Goal: Task Accomplishment & Management: Manage account settings

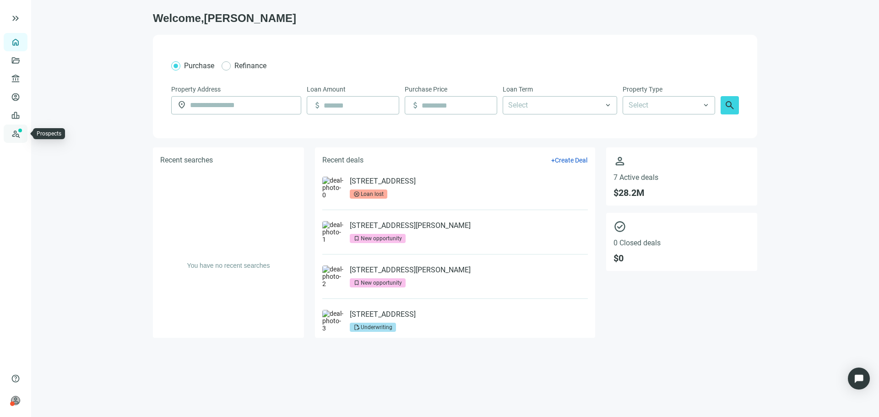
click at [23, 131] on link "Prospects New" at bounding box center [37, 134] width 29 height 18
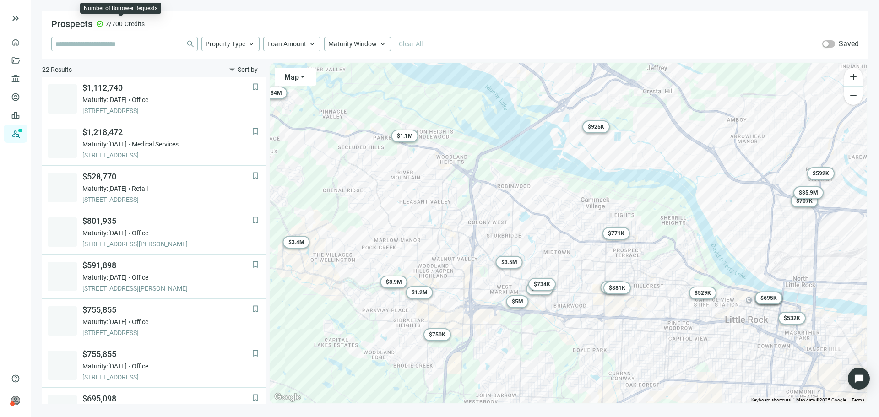
click at [117, 23] on span "7/700" at bounding box center [113, 23] width 17 height 9
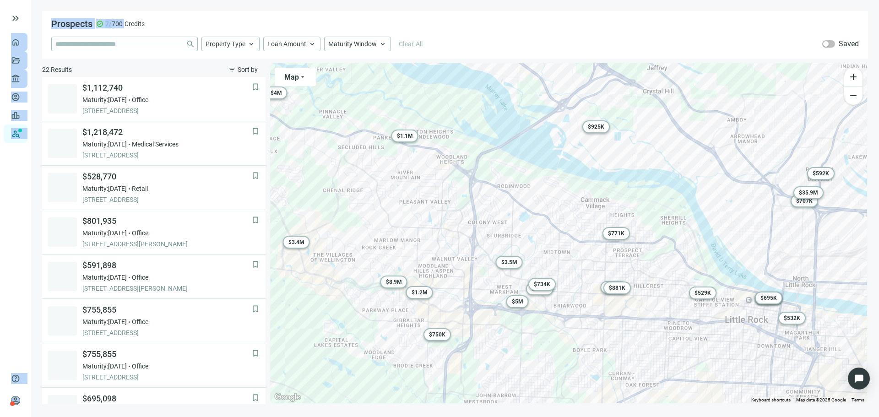
drag, startPoint x: 117, startPoint y: 23, endPoint x: 64, endPoint y: 24, distance: 53.6
click at [64, 24] on div "keyboard_double_arrow_right home Overview folder_open Deals account_balance Len…" at bounding box center [439, 208] width 879 height 417
click at [64, 24] on div at bounding box center [39, 18] width 59 height 18
drag, startPoint x: 64, startPoint y: 24, endPoint x: 131, endPoint y: 32, distance: 67.8
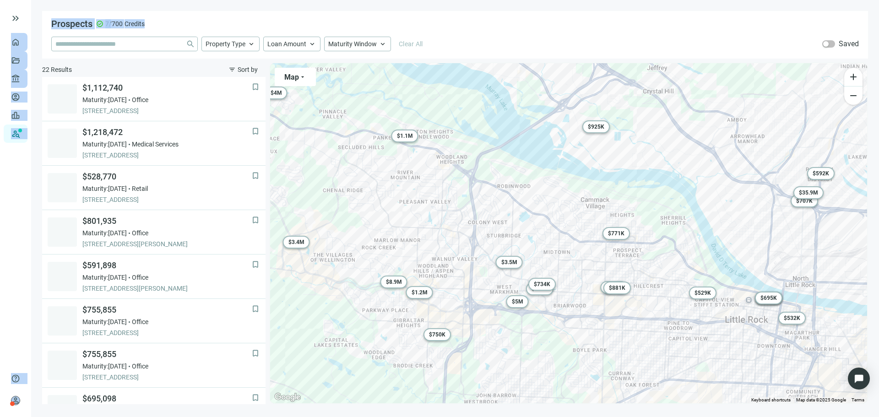
click at [131, 32] on div "keyboard_double_arrow_right home Overview folder_open Deals account_balance Len…" at bounding box center [439, 208] width 879 height 417
click at [125, 22] on span "Credits" at bounding box center [135, 23] width 20 height 9
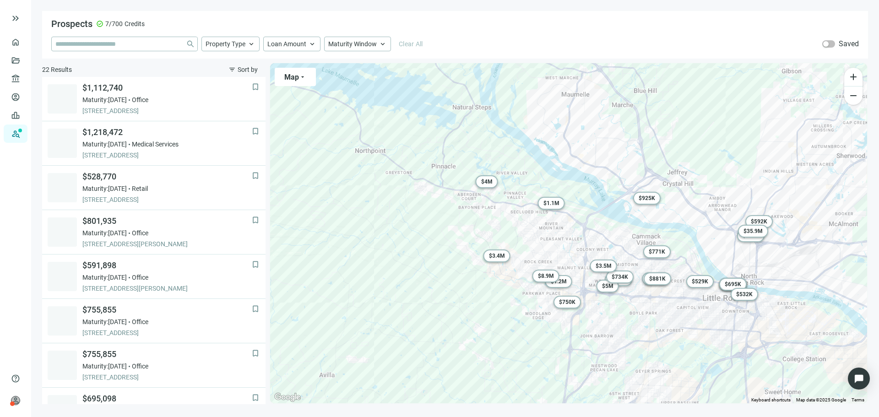
drag, startPoint x: 371, startPoint y: 204, endPoint x: 447, endPoint y: 229, distance: 79.7
click at [447, 229] on div "To activate drag with keyboard, press Alt + Enter. Once in keyboard drag state,…" at bounding box center [568, 233] width 597 height 340
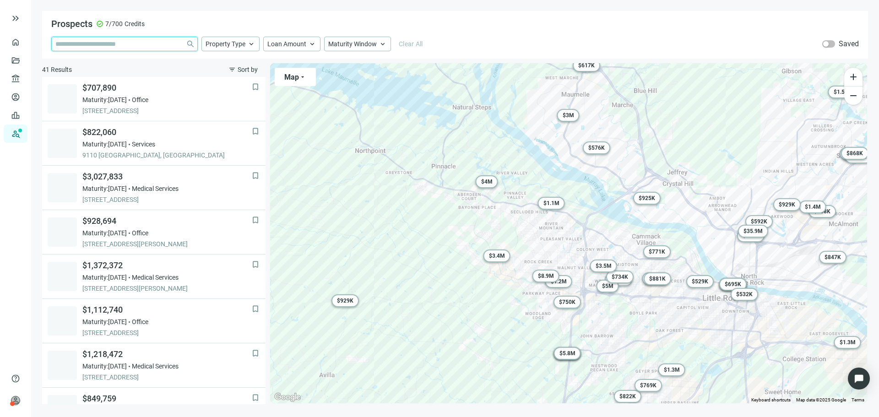
click at [99, 43] on input "search" at bounding box center [118, 44] width 127 height 14
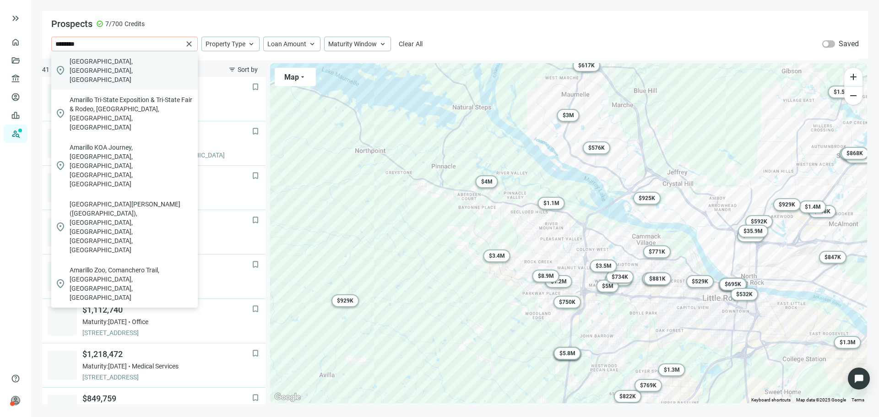
click at [102, 58] on span "[GEOGRAPHIC_DATA], [GEOGRAPHIC_DATA], [GEOGRAPHIC_DATA]" at bounding box center [132, 70] width 125 height 27
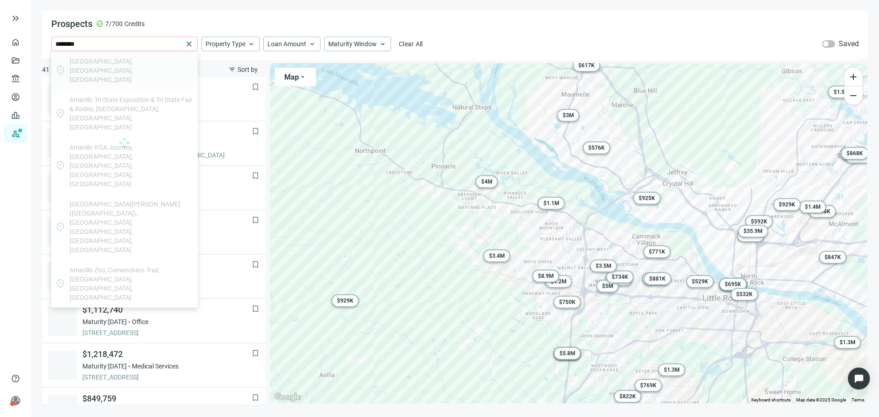
type input "**********"
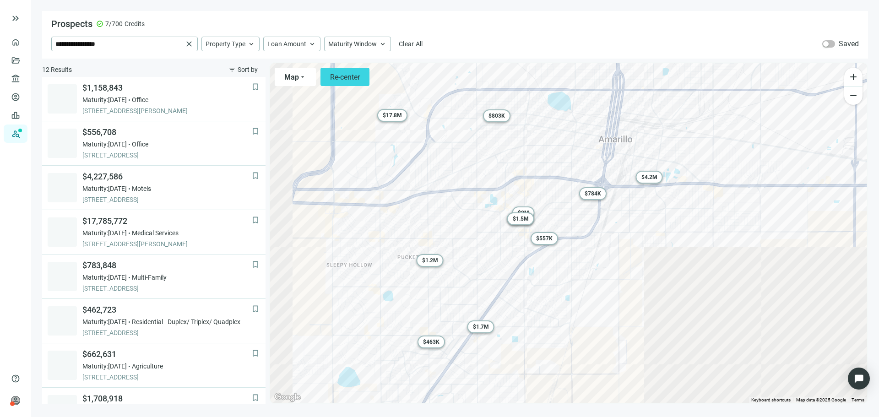
drag, startPoint x: 466, startPoint y: 203, endPoint x: 519, endPoint y: 152, distance: 73.2
click at [519, 152] on div "To activate drag with keyboard, press Alt + Enter. Once in keyboard drag state,…" at bounding box center [568, 233] width 597 height 340
click at [513, 221] on span "$ 1.5M" at bounding box center [521, 219] width 16 height 6
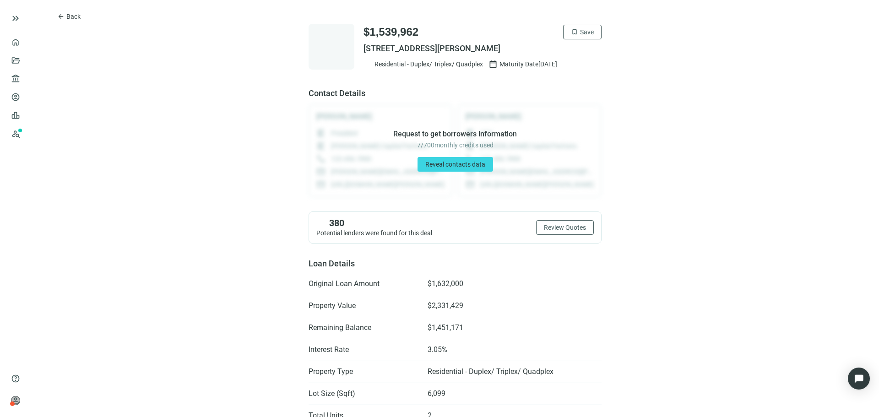
click at [364, 46] on span "[STREET_ADDRESS][PERSON_NAME]" at bounding box center [483, 48] width 238 height 11
drag, startPoint x: 364, startPoint y: 46, endPoint x: 519, endPoint y: 48, distance: 154.8
click at [519, 48] on span "[STREET_ADDRESS][PERSON_NAME]" at bounding box center [483, 48] width 238 height 11
click at [455, 161] on span "Reveal contacts data" at bounding box center [456, 164] width 60 height 7
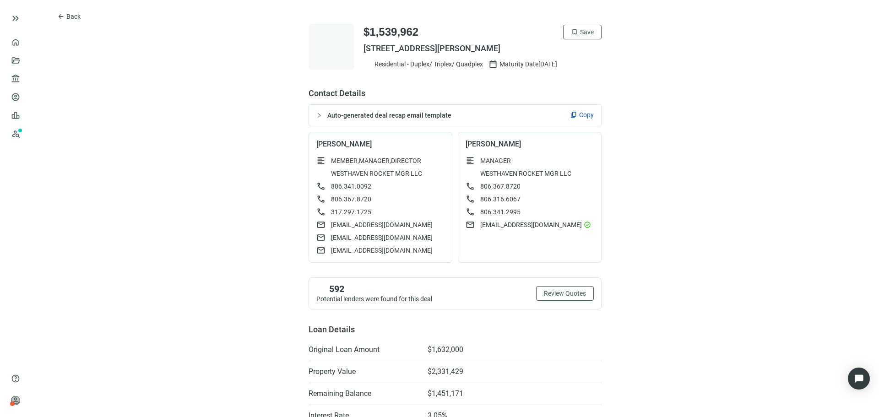
click at [310, 142] on div "[PERSON_NAME] format_align_left MEMBER,MANAGER,DIRECTOR WESTHAVEN ROCKET MGR LL…" at bounding box center [381, 197] width 144 height 131
drag, startPoint x: 310, startPoint y: 142, endPoint x: 442, endPoint y: 152, distance: 132.7
click at [366, 144] on div "[PERSON_NAME] format_align_left MEMBER,MANAGER,DIRECTOR WESTHAVEN ROCKET MGR LL…" at bounding box center [381, 197] width 144 height 131
click at [491, 144] on div "MANAGER" at bounding box center [491, 145] width 26 height 7
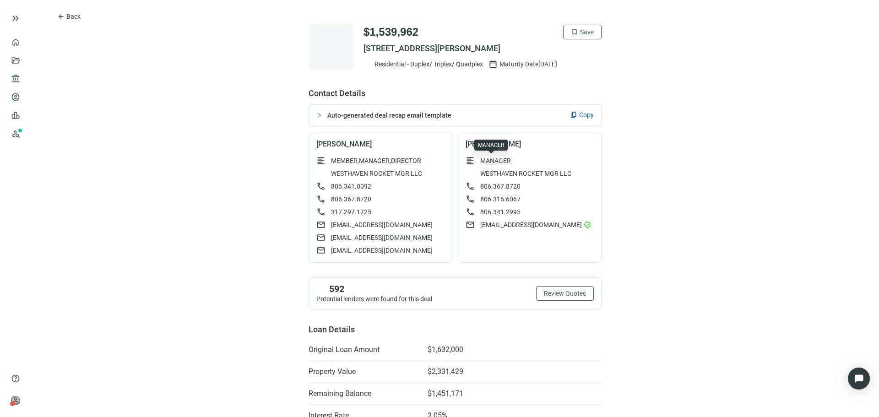
click at [482, 142] on div "MANAGER" at bounding box center [491, 145] width 26 height 7
click at [317, 119] on div at bounding box center [322, 115] width 11 height 10
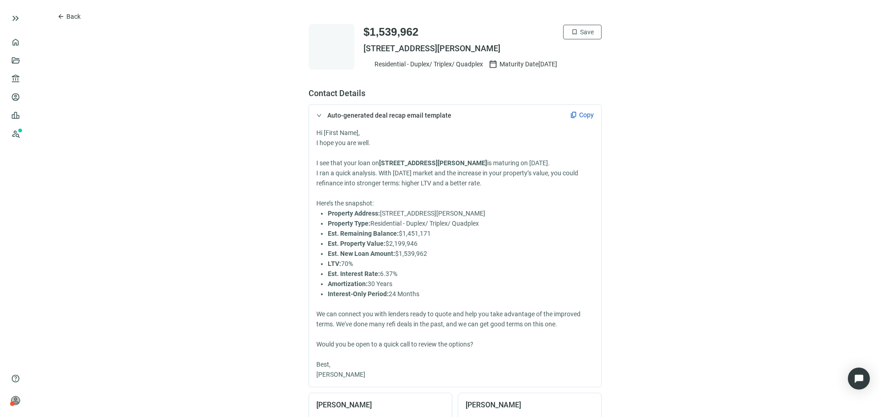
click at [317, 112] on div at bounding box center [322, 115] width 11 height 10
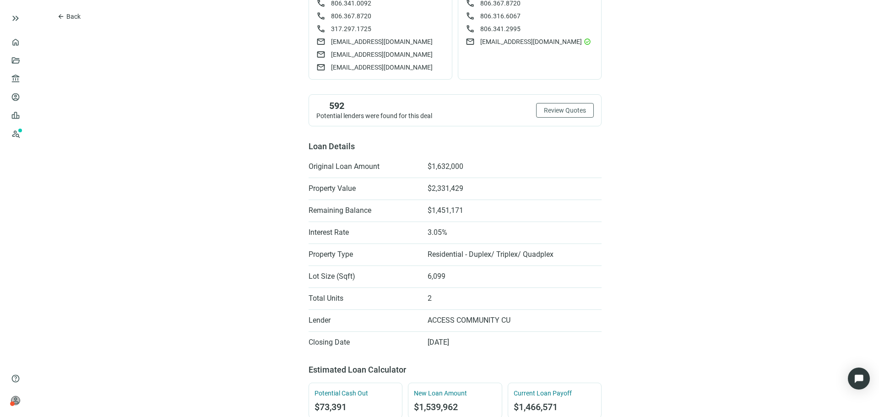
scroll to position [229, 0]
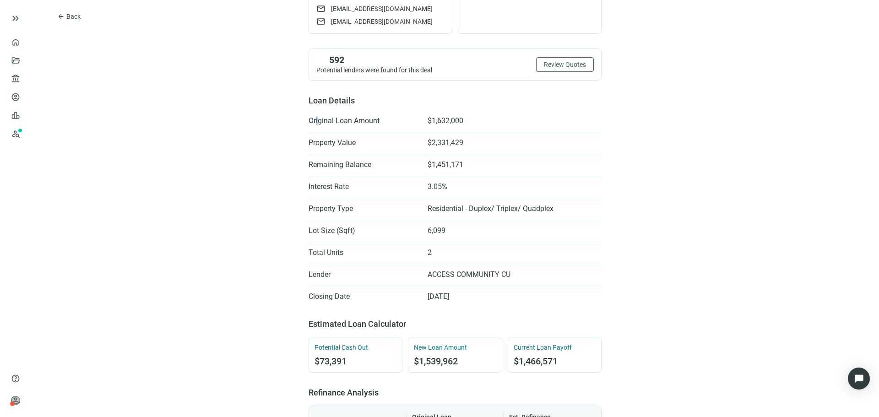
click at [312, 118] on span "Original Loan Amount" at bounding box center [364, 120] width 110 height 9
drag, startPoint x: 312, startPoint y: 118, endPoint x: 457, endPoint y: 120, distance: 144.8
click at [457, 120] on li "Original Loan Amount $1,632,000" at bounding box center [455, 121] width 293 height 15
click at [458, 121] on span "$1,632,000" at bounding box center [446, 120] width 36 height 9
drag, startPoint x: 458, startPoint y: 121, endPoint x: 447, endPoint y: 142, distance: 23.1
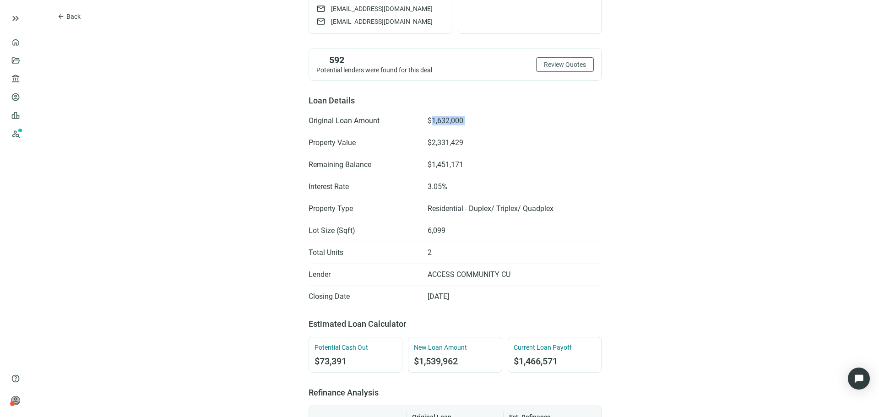
click at [448, 140] on ul "Original Loan Amount $1,632,000 Property Value $2,331,429 Remaining Balance $1,…" at bounding box center [455, 209] width 293 height 191
click at [431, 155] on ul "Original Loan Amount $1,632,000 Property Value $2,331,429 Remaining Balance $1,…" at bounding box center [455, 209] width 293 height 191
click at [436, 146] on span "$2,331,429" at bounding box center [446, 142] width 36 height 9
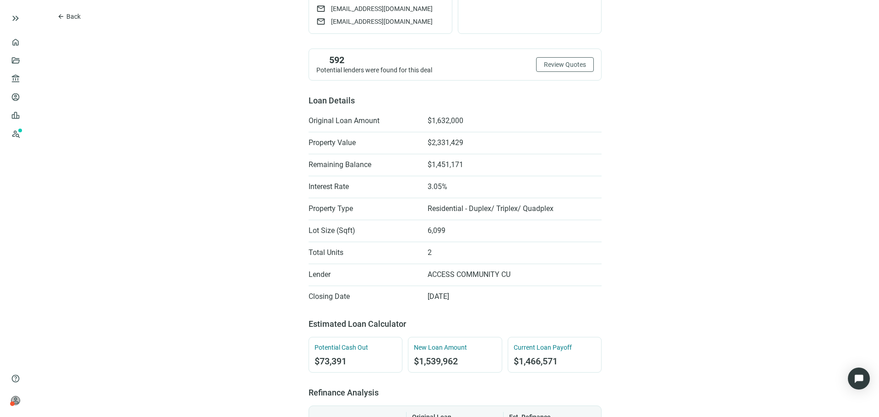
click at [456, 169] on span "$1,451,171" at bounding box center [446, 164] width 36 height 9
drag, startPoint x: 456, startPoint y: 169, endPoint x: 381, endPoint y: 175, distance: 74.9
click at [381, 175] on ul "Original Loan Amount $1,632,000 Property Value $2,331,429 Remaining Balance $1,…" at bounding box center [455, 209] width 293 height 191
click at [317, 185] on span "Interest Rate" at bounding box center [364, 186] width 110 height 9
drag, startPoint x: 317, startPoint y: 185, endPoint x: 542, endPoint y: 213, distance: 226.1
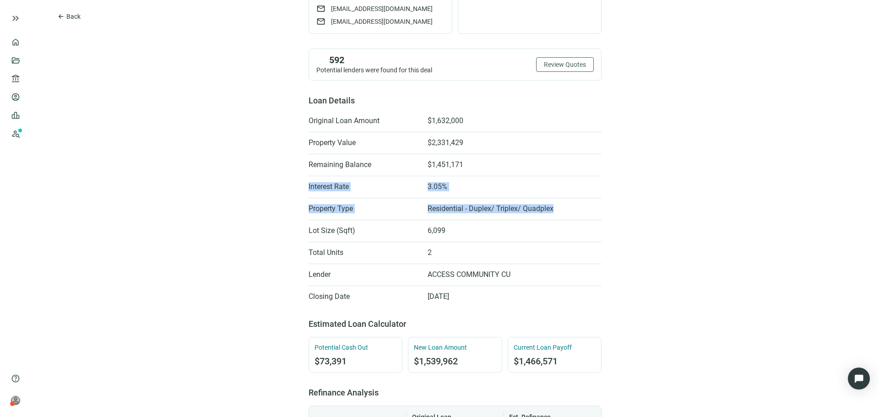
click at [542, 213] on ul "Original Loan Amount $1,632,000 Property Value $2,331,429 Remaining Balance $1,…" at bounding box center [455, 209] width 293 height 191
click at [542, 213] on span "Residential - Duplex/ Triplex/ Quadplex" at bounding box center [491, 208] width 126 height 9
drag, startPoint x: 542, startPoint y: 213, endPoint x: 322, endPoint y: 209, distance: 219.9
click at [322, 209] on li "Property Type Residential - Duplex/ Triplex/ Quadplex" at bounding box center [455, 209] width 293 height 15
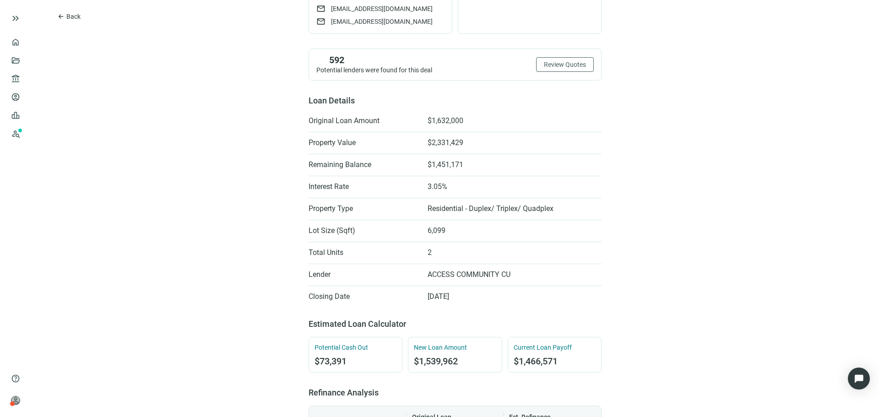
click at [309, 257] on span "Total Units" at bounding box center [364, 252] width 110 height 9
drag, startPoint x: 309, startPoint y: 257, endPoint x: 462, endPoint y: 281, distance: 155.0
click at [460, 251] on li "Total Units 2" at bounding box center [455, 253] width 293 height 15
click at [417, 278] on li "Lender ACCESS COMMUNITY CU" at bounding box center [455, 275] width 293 height 15
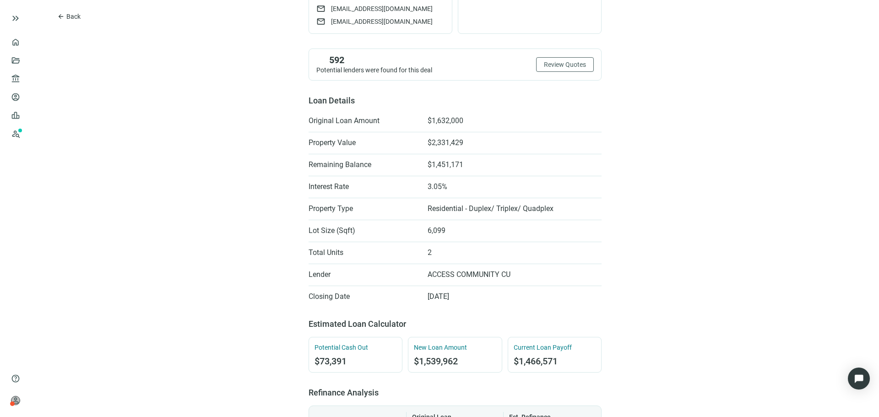
click at [417, 278] on li "Lender ACCESS COMMUNITY CU" at bounding box center [455, 275] width 293 height 15
drag, startPoint x: 417, startPoint y: 278, endPoint x: 516, endPoint y: 274, distance: 99.0
click at [516, 274] on li "Lender ACCESS COMMUNITY CU" at bounding box center [455, 275] width 293 height 15
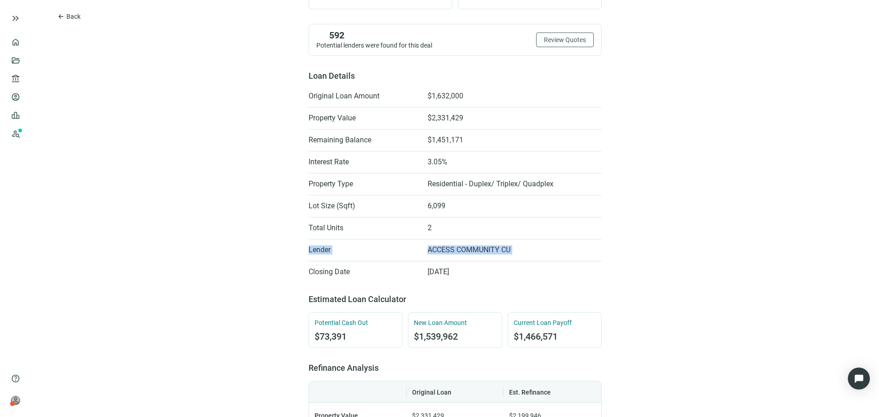
scroll to position [321, 0]
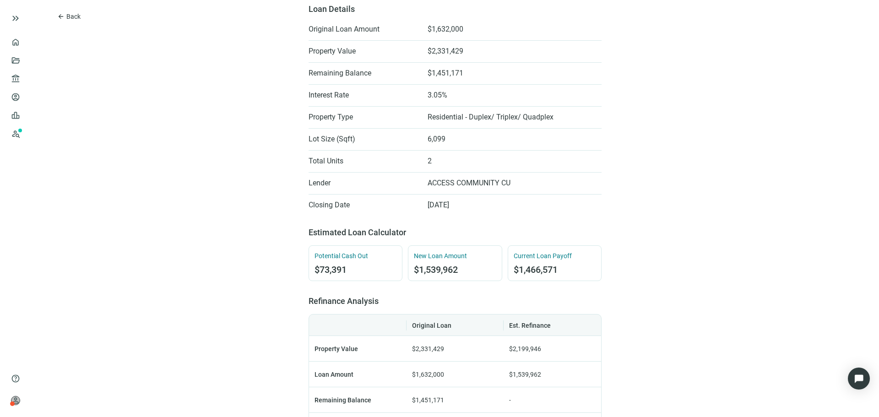
click at [438, 209] on span "[DATE]" at bounding box center [439, 205] width 22 height 9
click at [439, 209] on span "[DATE]" at bounding box center [439, 205] width 22 height 9
drag, startPoint x: 439, startPoint y: 209, endPoint x: 296, endPoint y: 210, distance: 142.9
click at [296, 210] on div "arrow_back Back $1,539,962 bookmark Save [STREET_ADDRESS][PERSON_NAME] Resident…" at bounding box center [455, 243] width 848 height 1129
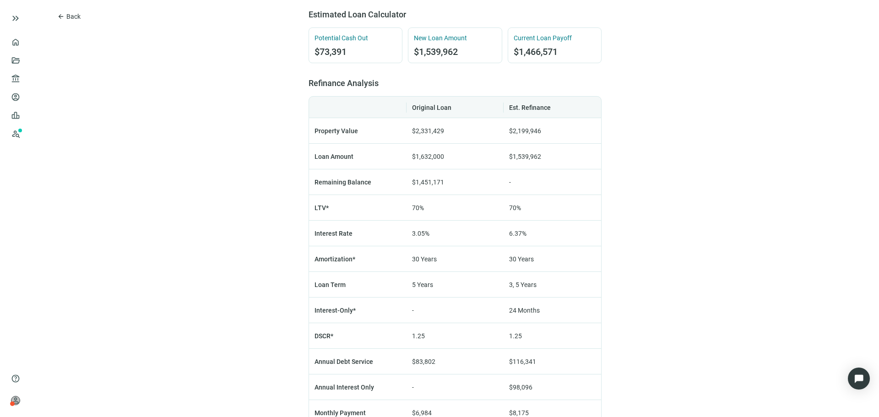
scroll to position [595, 0]
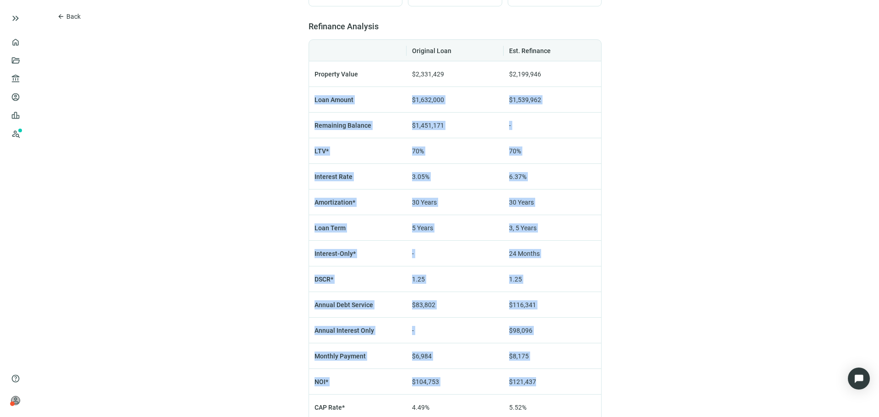
drag, startPoint x: 546, startPoint y: 76, endPoint x: 557, endPoint y: 393, distance: 318.1
click at [557, 396] on tbody "Property Value $2,331,429 $2,199,946 Loan Amount $1,632,000 $1,539,962 Remainin…" at bounding box center [455, 266] width 293 height 410
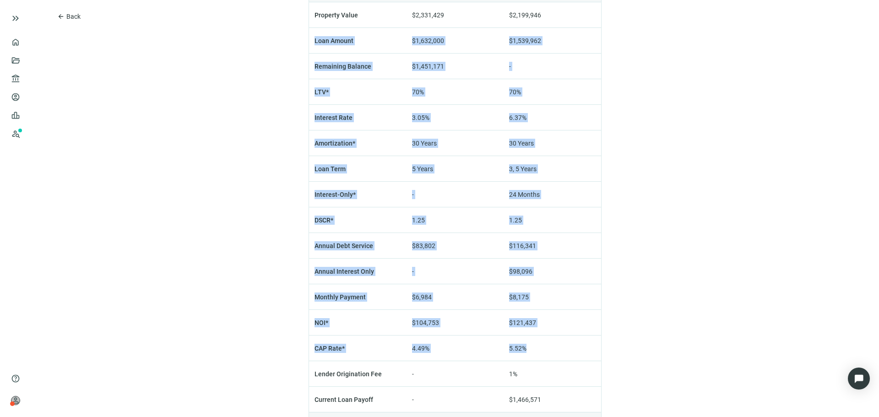
scroll to position [711, 0]
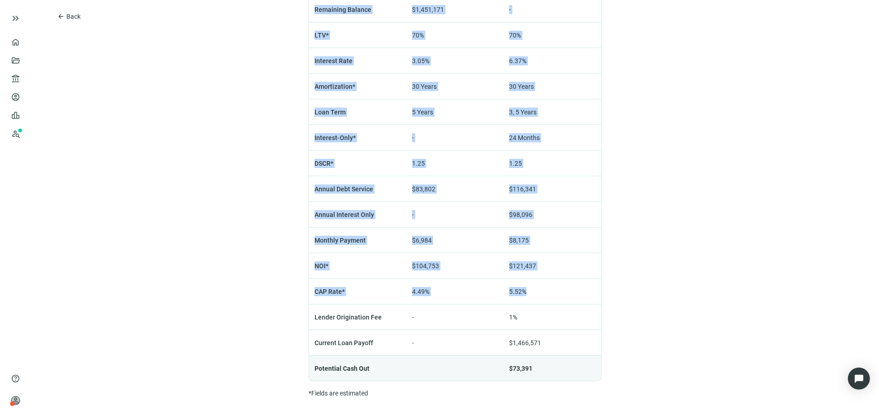
click at [541, 268] on td "$121,437" at bounding box center [553, 266] width 98 height 26
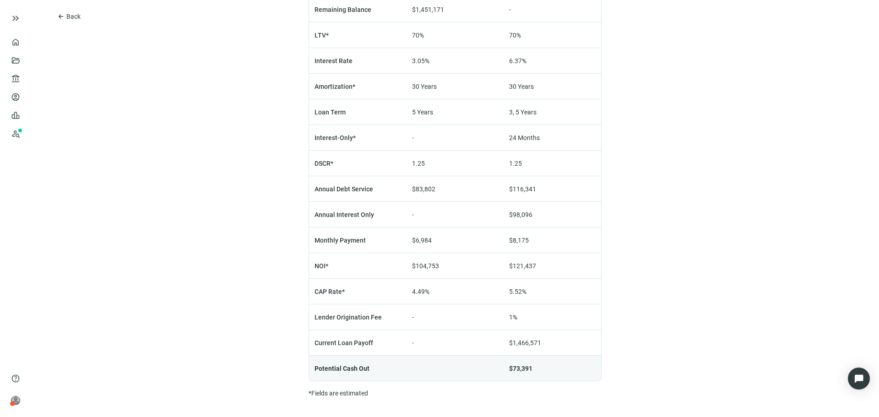
click at [334, 368] on span "Potential Cash Out" at bounding box center [342, 368] width 55 height 7
drag, startPoint x: 334, startPoint y: 368, endPoint x: 588, endPoint y: 369, distance: 253.8
click at [588, 369] on tr "Potential Cash Out $73,391" at bounding box center [455, 369] width 293 height 26
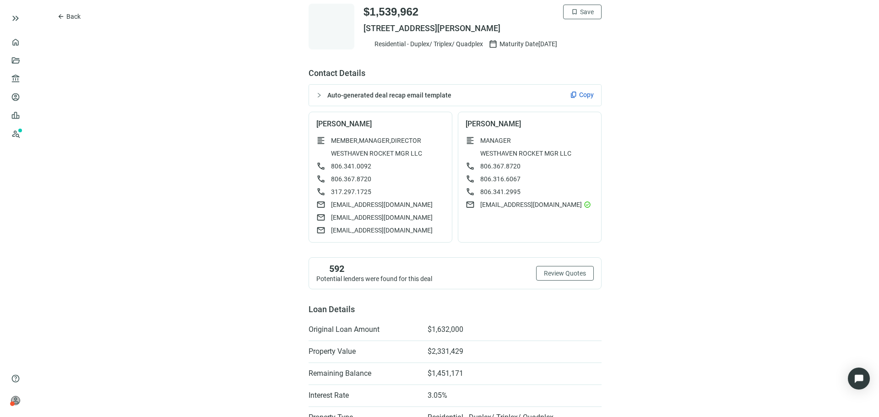
scroll to position [0, 0]
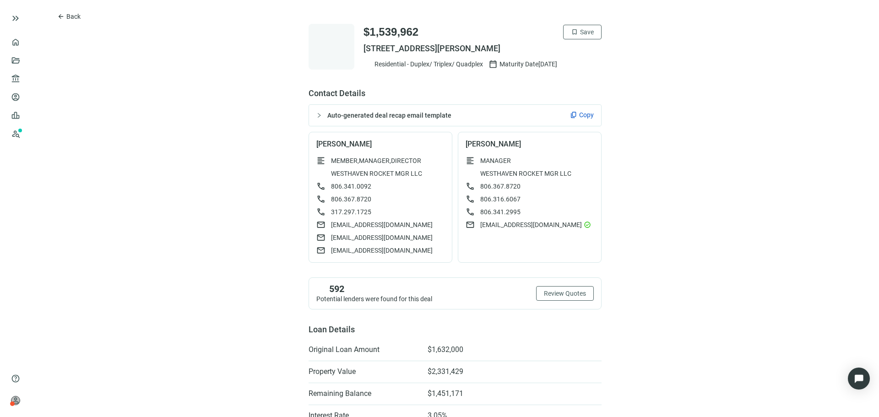
click at [321, 118] on div at bounding box center [322, 115] width 11 height 10
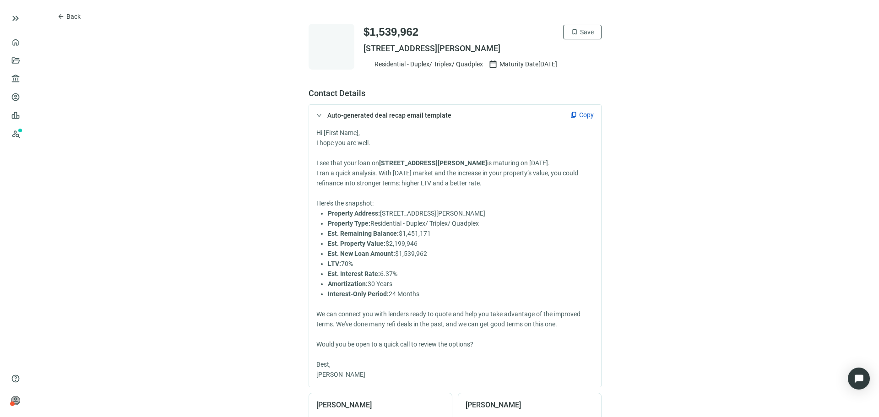
click at [317, 115] on icon "expanded" at bounding box center [319, 115] width 5 height 5
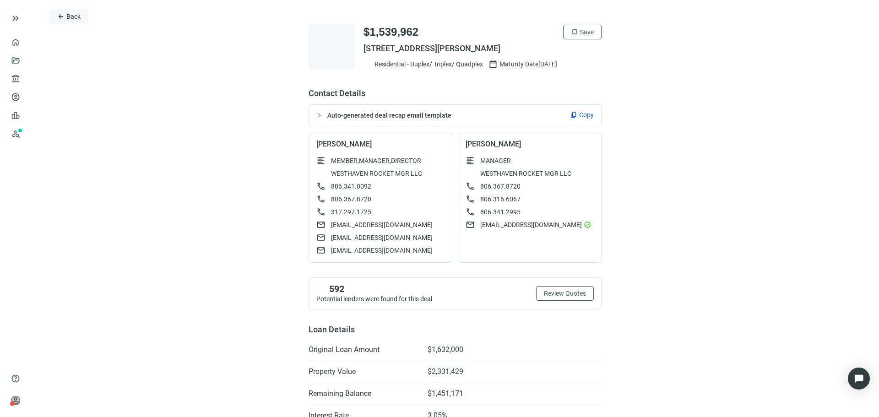
click at [68, 16] on span "Back" at bounding box center [73, 16] width 14 height 7
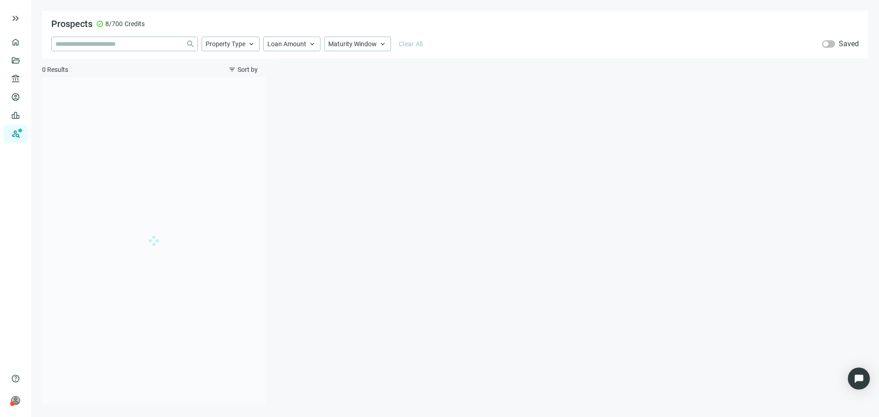
type input "**********"
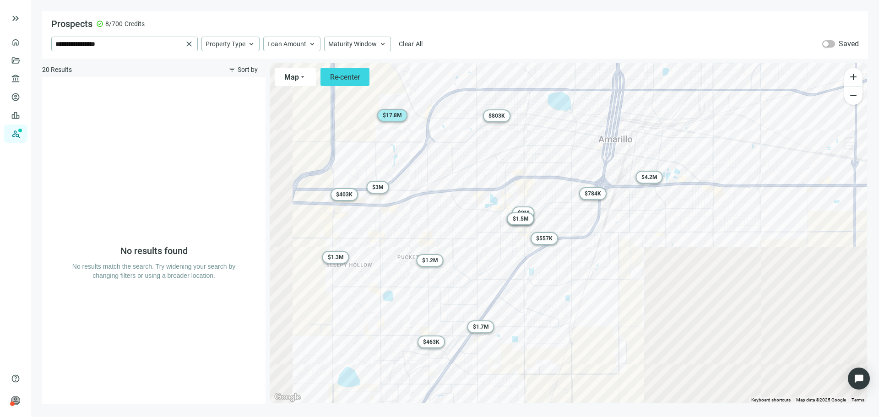
click at [389, 115] on span "$ 17.8M" at bounding box center [392, 115] width 19 height 6
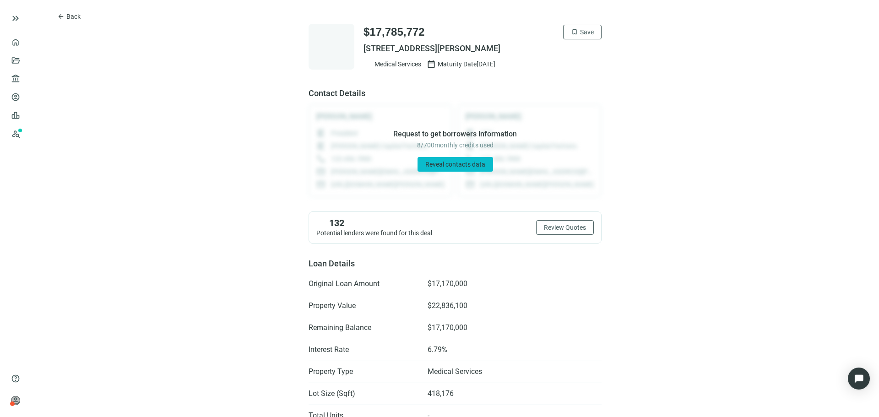
click at [426, 165] on span "Reveal contacts data" at bounding box center [456, 164] width 60 height 7
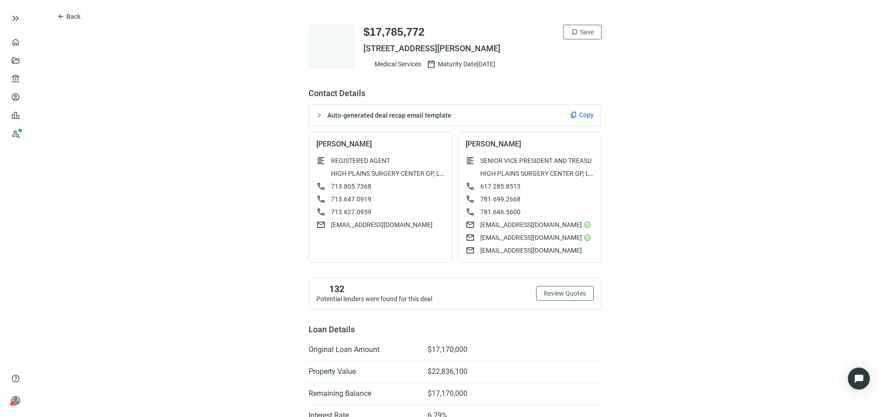
click at [394, 65] on span "Medical Services" at bounding box center [398, 64] width 47 height 9
drag, startPoint x: 394, startPoint y: 65, endPoint x: 495, endPoint y: 75, distance: 101.7
click at [364, 44] on span "[STREET_ADDRESS][PERSON_NAME]" at bounding box center [483, 48] width 238 height 11
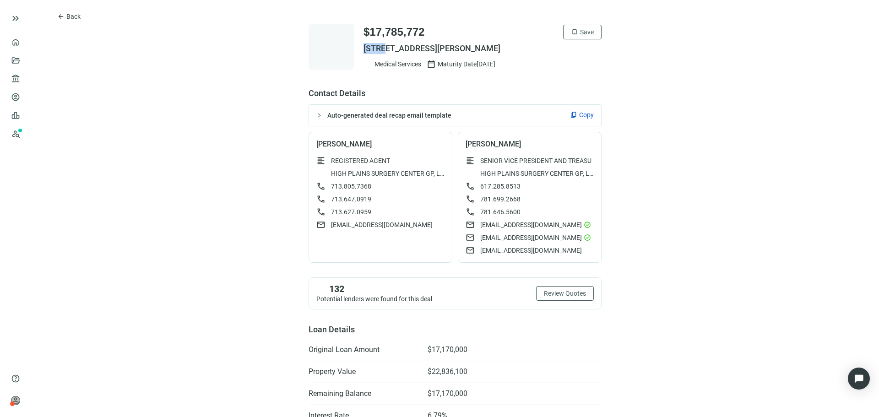
click at [364, 44] on span "[STREET_ADDRESS][PERSON_NAME]" at bounding box center [483, 48] width 238 height 11
copy div "[STREET_ADDRESS][PERSON_NAME]"
click at [66, 13] on span "Back" at bounding box center [73, 16] width 14 height 7
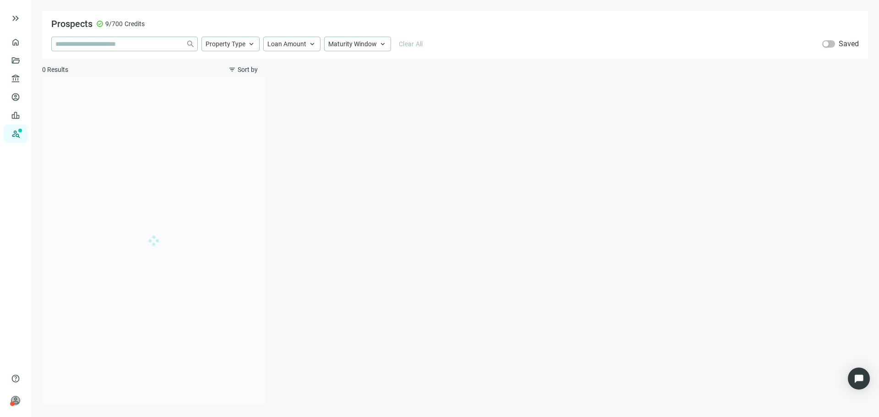
type input "**********"
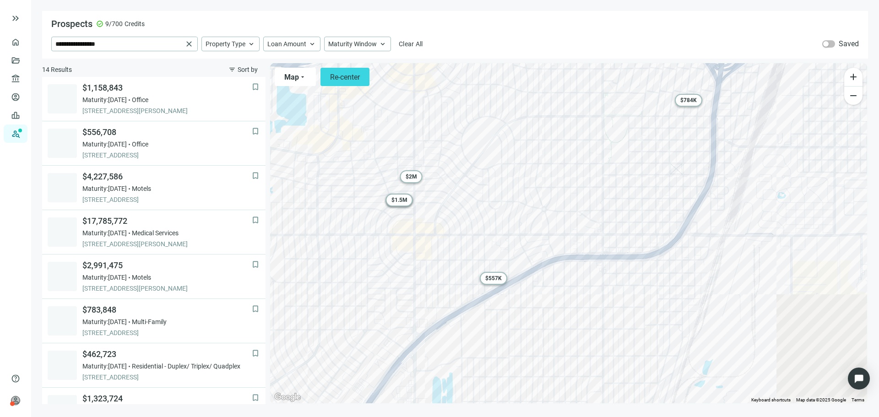
drag, startPoint x: 492, startPoint y: 214, endPoint x: 588, endPoint y: 248, distance: 102.0
click at [588, 248] on div "To activate drag with keyboard, press Alt + Enter. Once in keyboard drag state,…" at bounding box center [568, 233] width 597 height 340
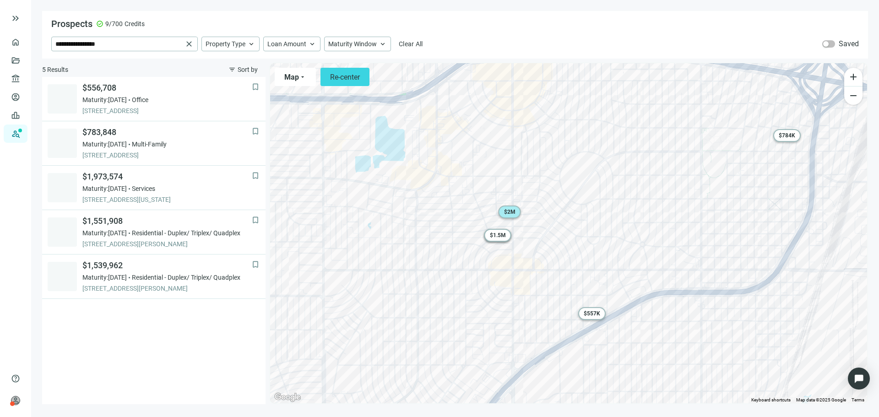
click at [509, 213] on span "$ 2M" at bounding box center [509, 212] width 11 height 6
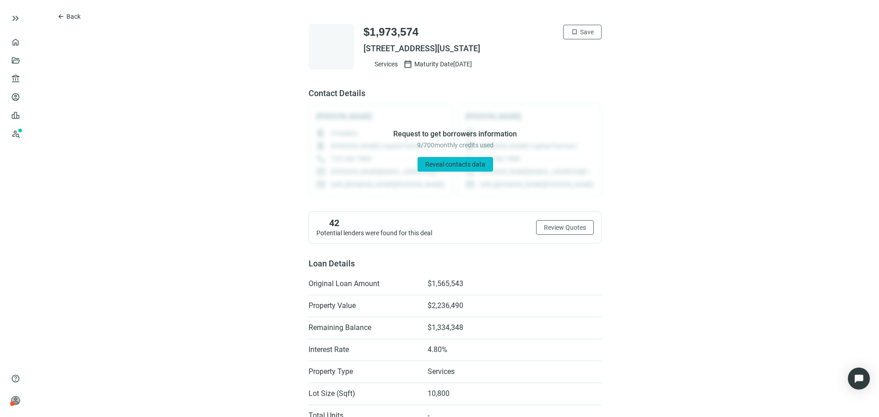
click at [440, 167] on span "Reveal contacts data" at bounding box center [456, 164] width 60 height 7
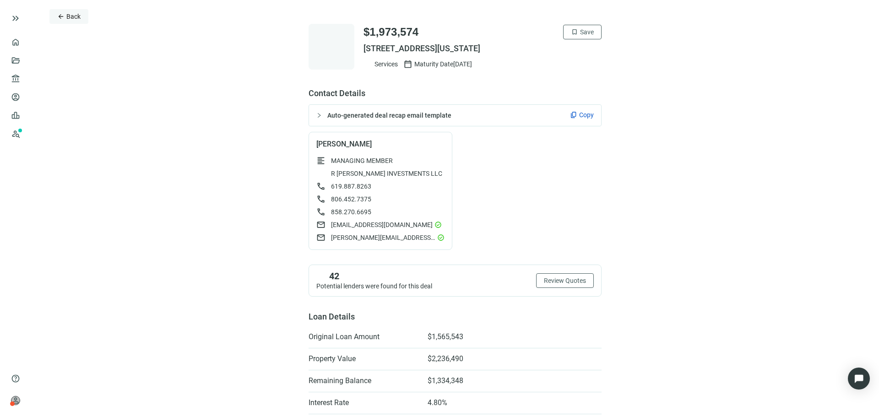
click at [55, 16] on button "arrow_back Back" at bounding box center [68, 16] width 39 height 15
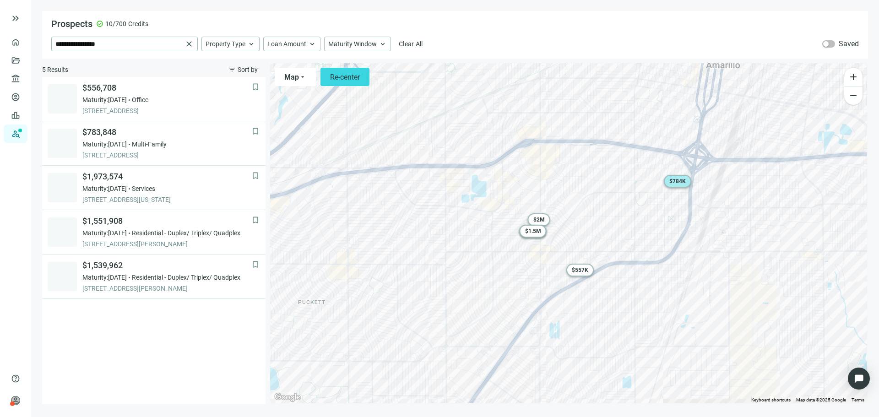
click at [674, 186] on div "$ 784K" at bounding box center [677, 181] width 27 height 13
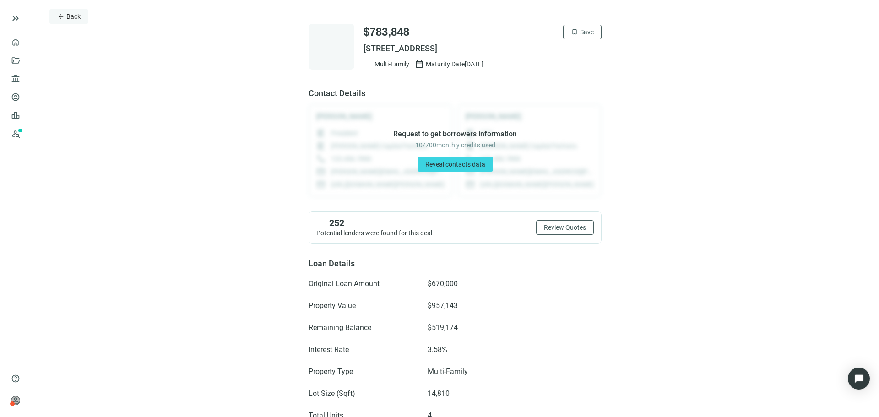
click at [64, 11] on button "arrow_back Back" at bounding box center [68, 16] width 39 height 15
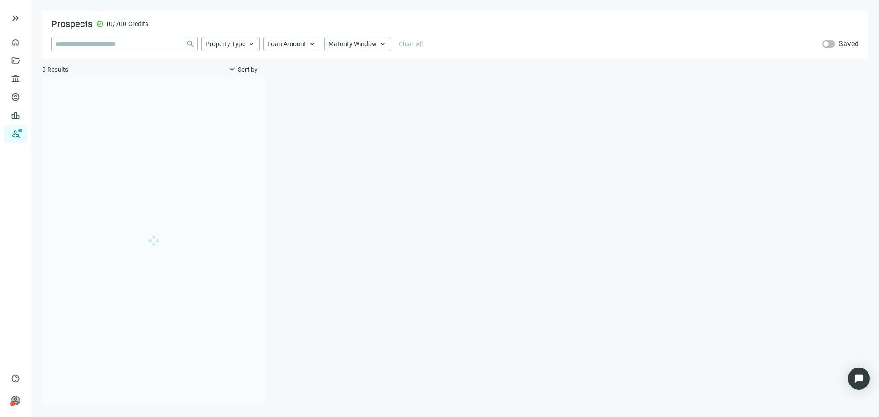
type input "**********"
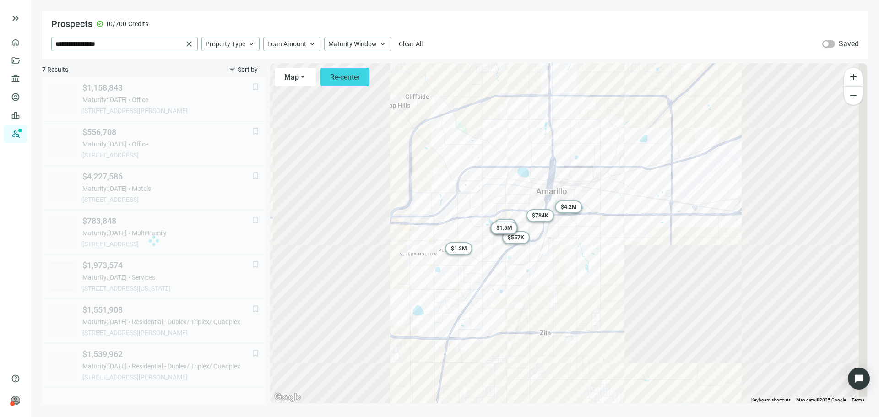
drag, startPoint x: 446, startPoint y: 229, endPoint x: 390, endPoint y: 231, distance: 55.5
click at [390, 231] on div "To activate drag with keyboard, press Alt + Enter. Once in keyboard drag state,…" at bounding box center [568, 233] width 597 height 340
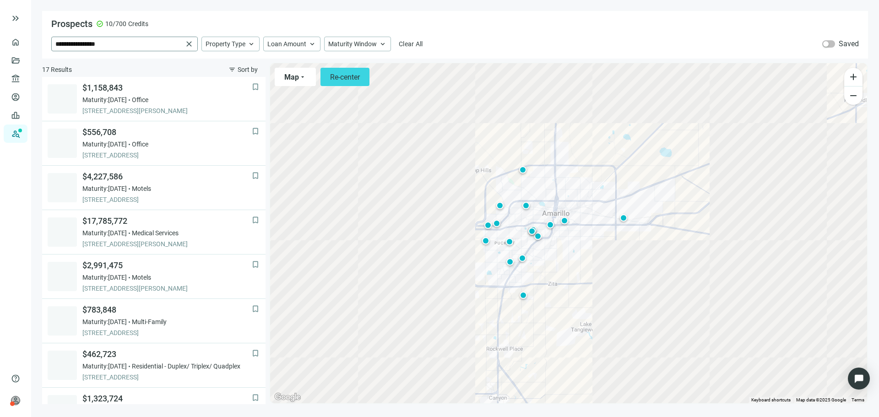
click at [185, 45] on span "close" at bounding box center [189, 43] width 9 height 9
click at [142, 40] on input "**********" at bounding box center [118, 44] width 127 height 14
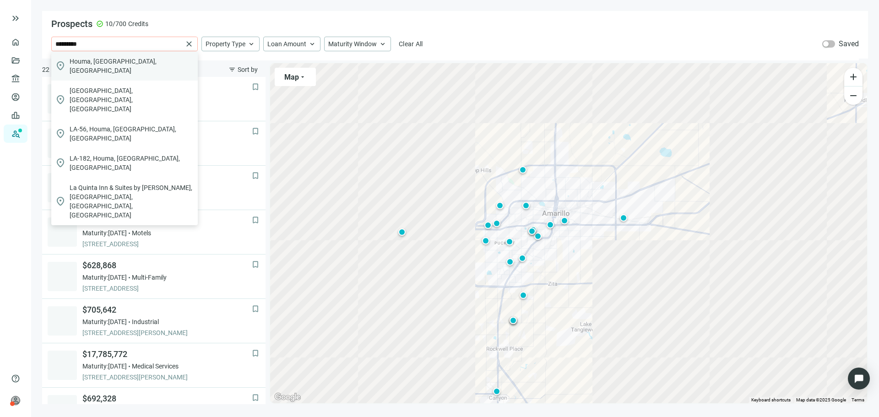
click at [121, 60] on div "location_on [GEOGRAPHIC_DATA], [GEOGRAPHIC_DATA], [GEOGRAPHIC_DATA]" at bounding box center [124, 65] width 147 height 29
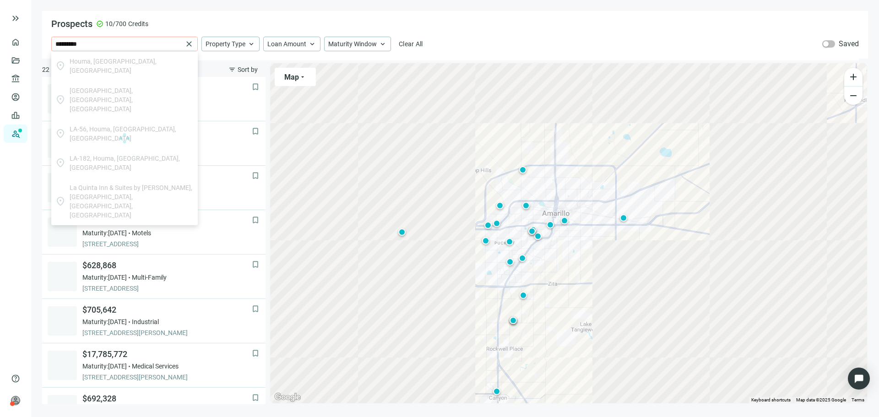
type input "**********"
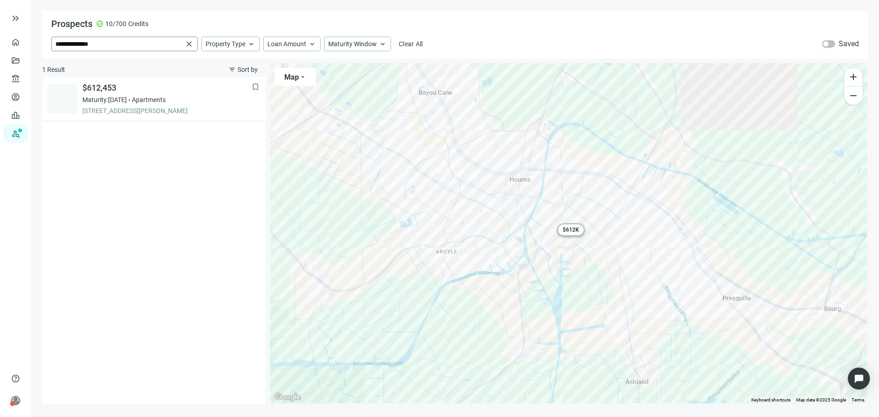
click at [189, 45] on span "close" at bounding box center [189, 43] width 9 height 9
click at [157, 47] on input "search" at bounding box center [118, 44] width 127 height 14
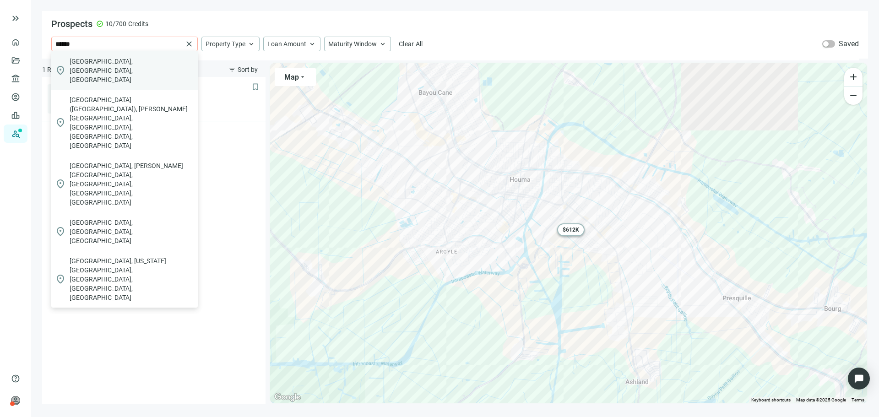
click at [136, 63] on div "location_on [GEOGRAPHIC_DATA], [GEOGRAPHIC_DATA], [GEOGRAPHIC_DATA]" at bounding box center [124, 70] width 147 height 38
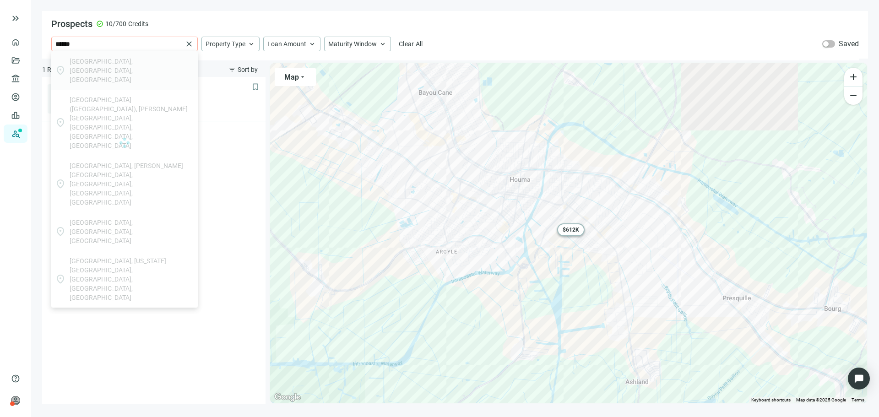
type input "**********"
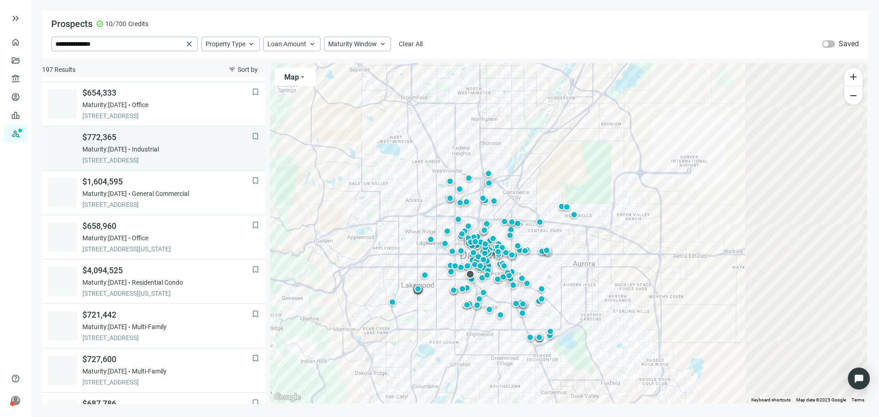
scroll to position [92, 0]
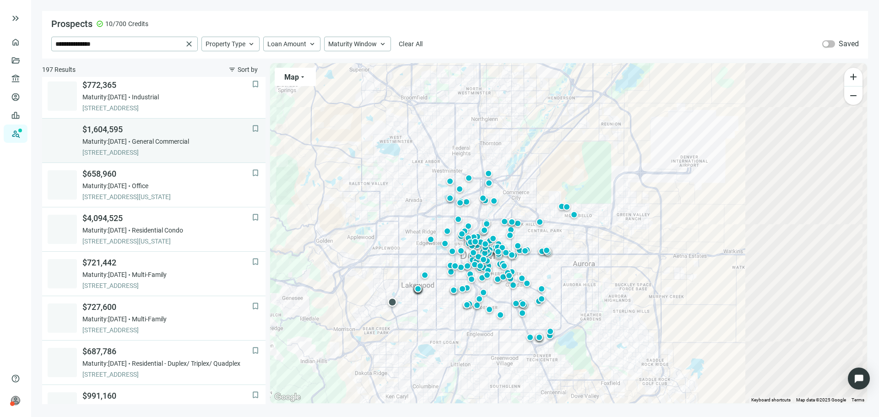
click at [163, 136] on div "$1,604,595 Maturity: [DATE] General Commercial [STREET_ADDRESS]" at bounding box center [166, 140] width 169 height 33
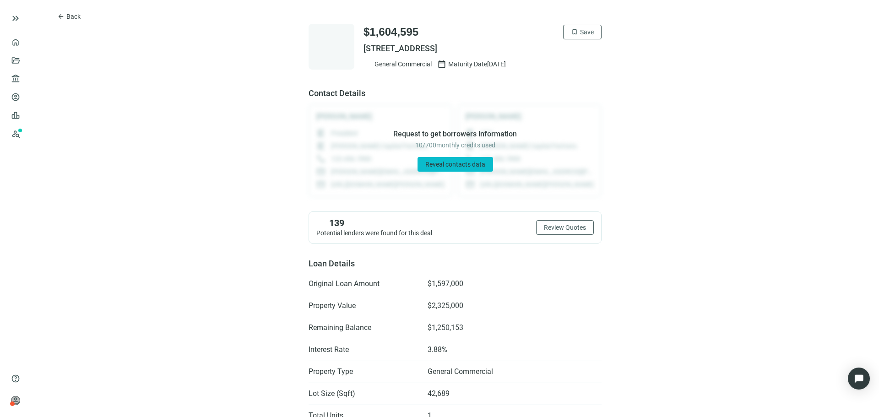
click at [453, 161] on span "Reveal contacts data" at bounding box center [456, 164] width 60 height 7
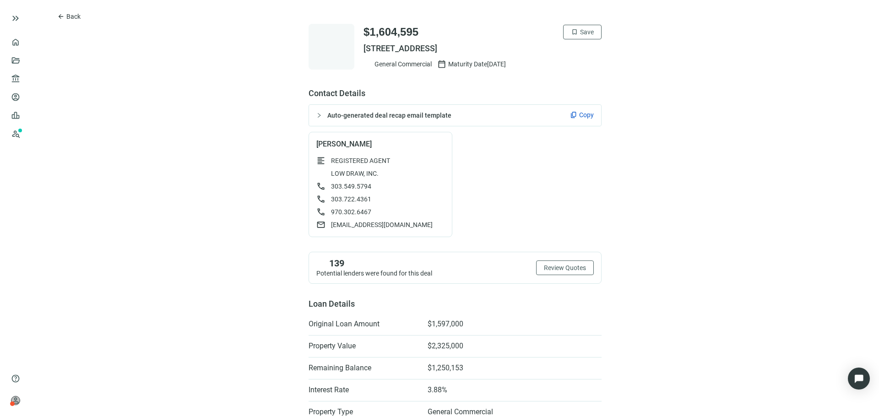
click at [415, 120] on div "Auto-generated deal recap email template content_copy Copy" at bounding box center [455, 115] width 292 height 21
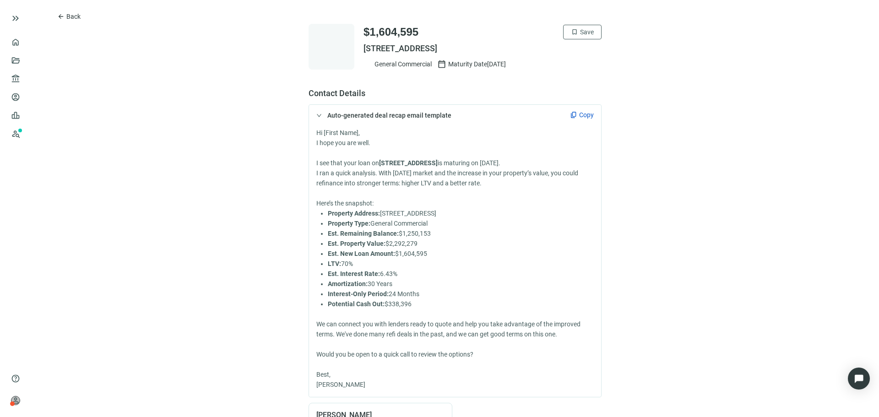
click at [317, 142] on div "I hope you are well." at bounding box center [456, 143] width 278 height 10
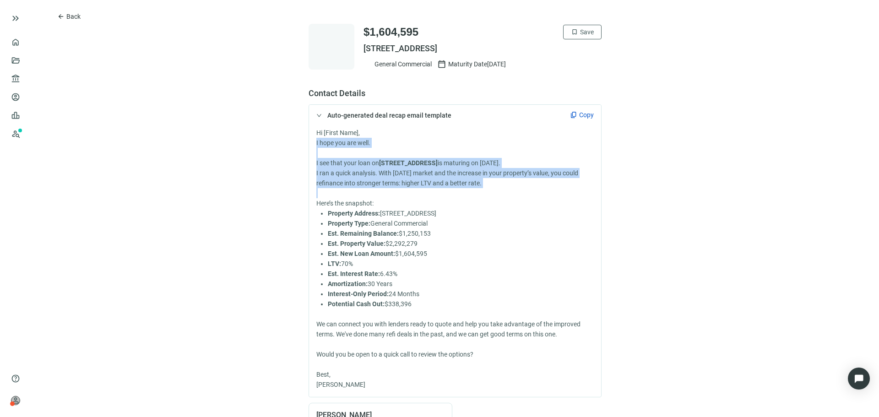
drag, startPoint x: 312, startPoint y: 143, endPoint x: 519, endPoint y: 191, distance: 212.6
click at [519, 191] on div "Hi [First Name], I hope you are well. I see that your loan on [STREET_ADDRESS] …" at bounding box center [455, 261] width 292 height 271
click at [63, 16] on span "arrow_back" at bounding box center [60, 16] width 7 height 7
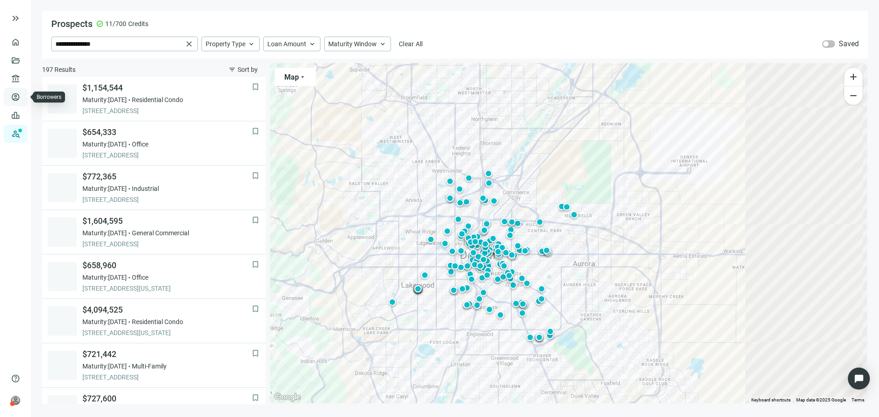
click at [23, 97] on link "Borrowers" at bounding box center [38, 96] width 30 height 7
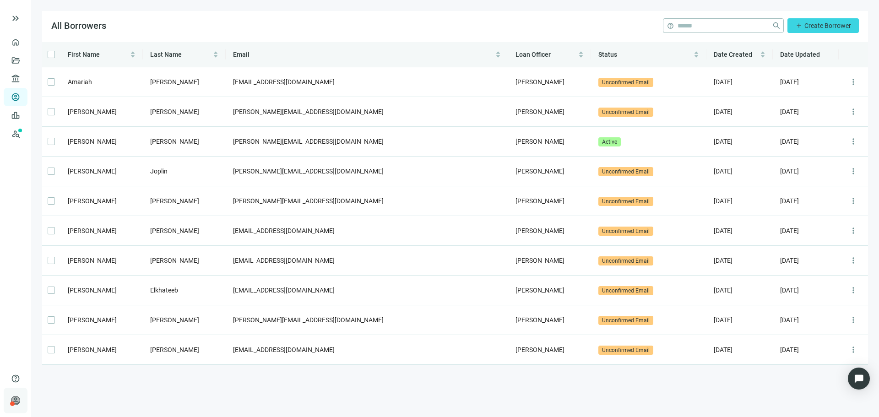
click at [19, 402] on span "person" at bounding box center [15, 400] width 9 height 9
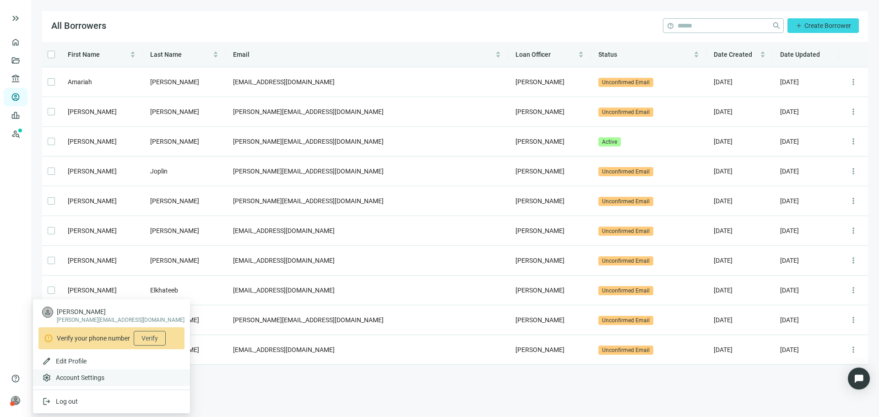
click at [53, 378] on div "settings Account Settings" at bounding box center [111, 378] width 157 height 16
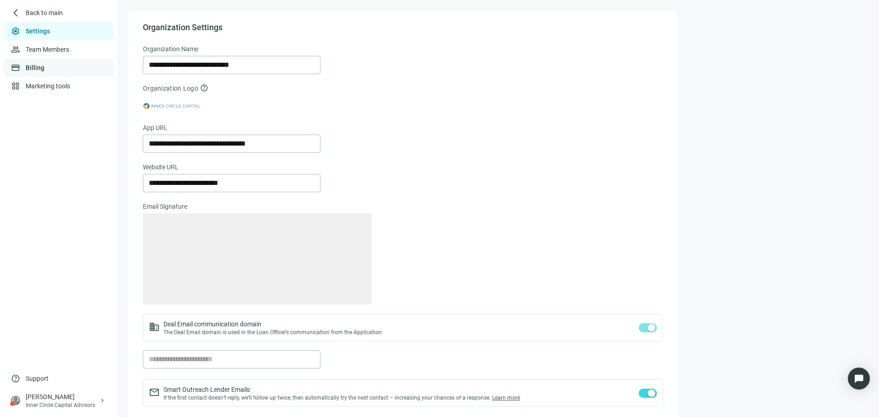
type textarea "**********"
click at [50, 46] on link "Team Members" at bounding box center [48, 49] width 45 height 7
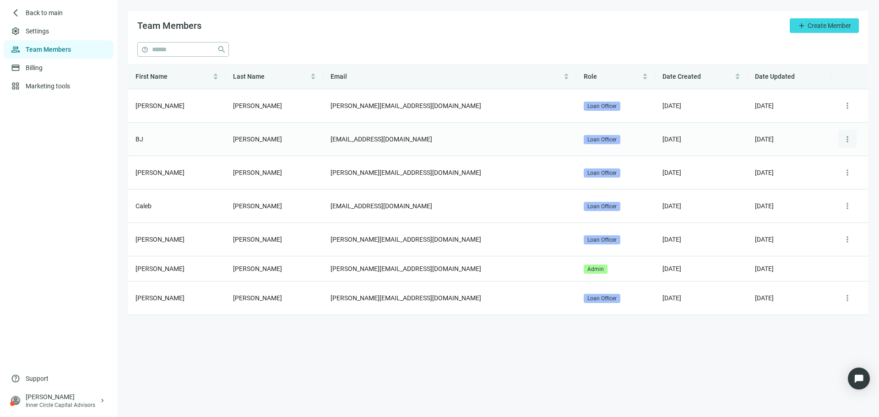
drag, startPoint x: 134, startPoint y: 134, endPoint x: 844, endPoint y: 141, distance: 710.5
click at [830, 142] on tr "[PERSON_NAME] [EMAIL_ADDRESS][DOMAIN_NAME] Loan Officer [DATE] [DATE] more_vert" at bounding box center [498, 139] width 740 height 33
drag, startPoint x: 858, startPoint y: 139, endPoint x: 851, endPoint y: 137, distance: 7.6
click at [858, 138] on td "more_vert" at bounding box center [849, 139] width 37 height 33
click at [848, 137] on span "more_vert" at bounding box center [847, 139] width 9 height 9
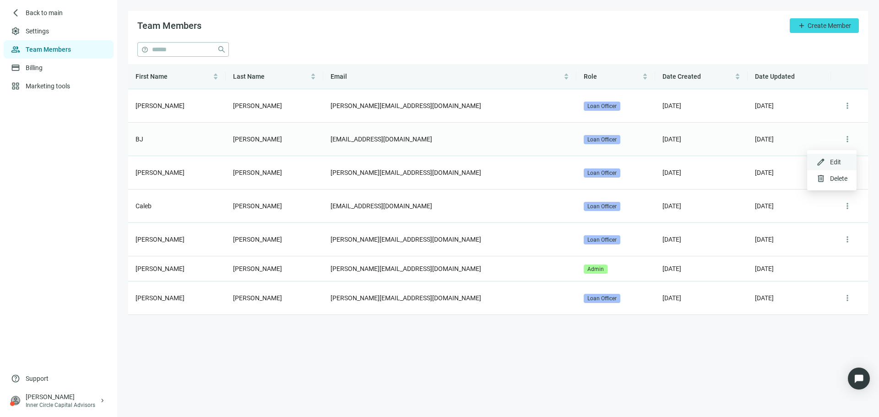
click at [833, 159] on span "Edit" at bounding box center [835, 161] width 11 height 7
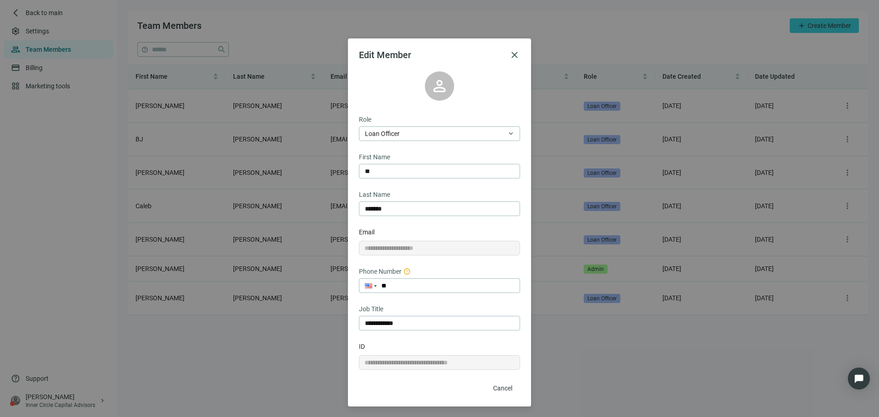
scroll to position [9, 0]
click at [514, 54] on span "close" at bounding box center [514, 54] width 11 height 11
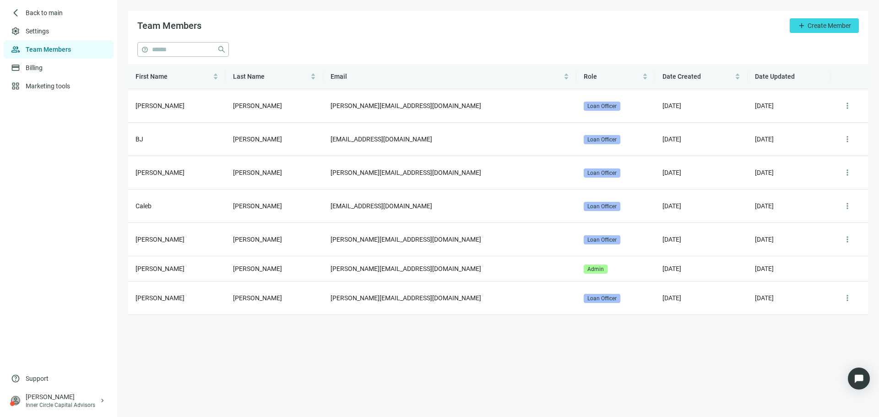
scroll to position [0, 0]
click at [336, 141] on td "[EMAIL_ADDRESS][DOMAIN_NAME]" at bounding box center [449, 139] width 253 height 33
drag, startPoint x: 336, startPoint y: 141, endPoint x: 578, endPoint y: 133, distance: 242.4
click at [578, 133] on tr "[PERSON_NAME] [EMAIL_ADDRESS][DOMAIN_NAME] Loan Officer [DATE] [DATE] more_vert" at bounding box center [498, 139] width 740 height 33
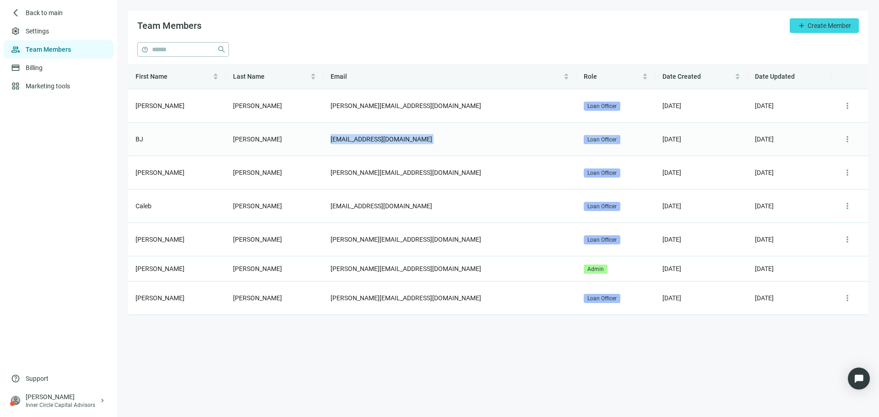
click at [577, 141] on td "Loan Officer" at bounding box center [616, 139] width 79 height 33
click at [47, 7] on div "arrow_back_ios_new Back to main" at bounding box center [59, 13] width 110 height 18
